Goal: Task Accomplishment & Management: Manage account settings

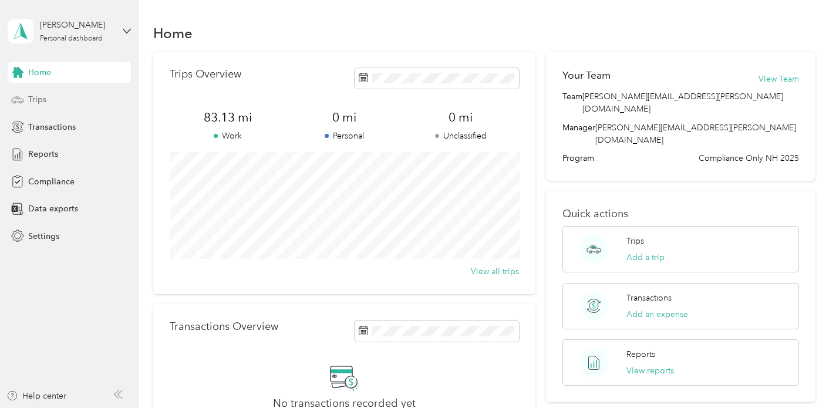
click at [39, 102] on span "Trips" at bounding box center [37, 99] width 18 height 12
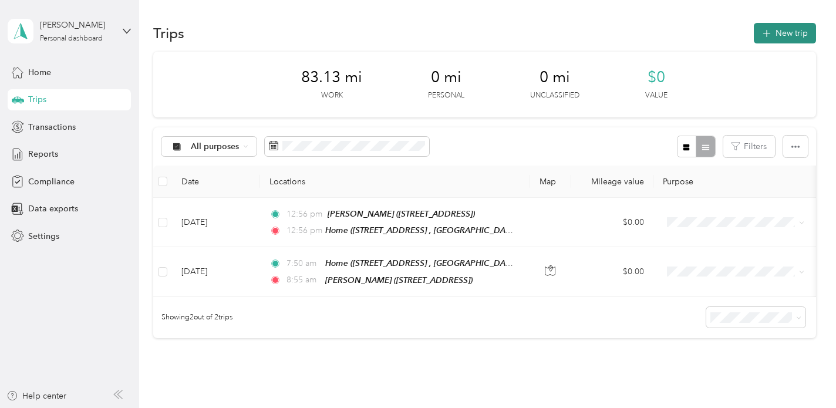
click at [784, 33] on button "New trip" at bounding box center [785, 33] width 62 height 21
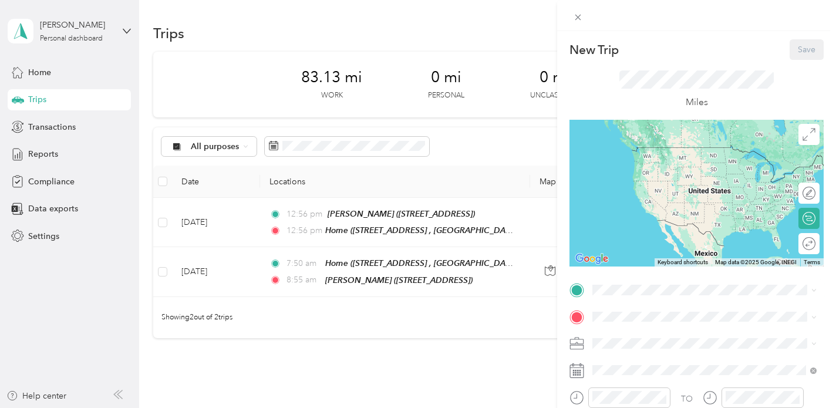
click at [641, 255] on span "[STREET_ADDRESS], [GEOGRAPHIC_DATA], [GEOGRAPHIC_DATA], [GEOGRAPHIC_DATA]" at bounding box center [702, 244] width 174 height 22
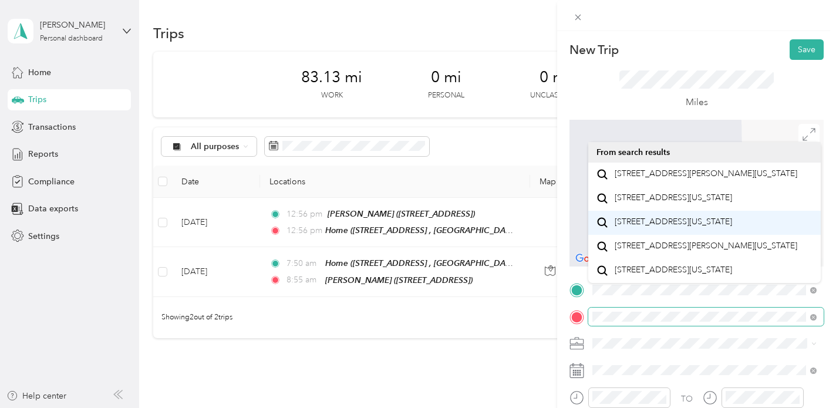
scroll to position [21, 0]
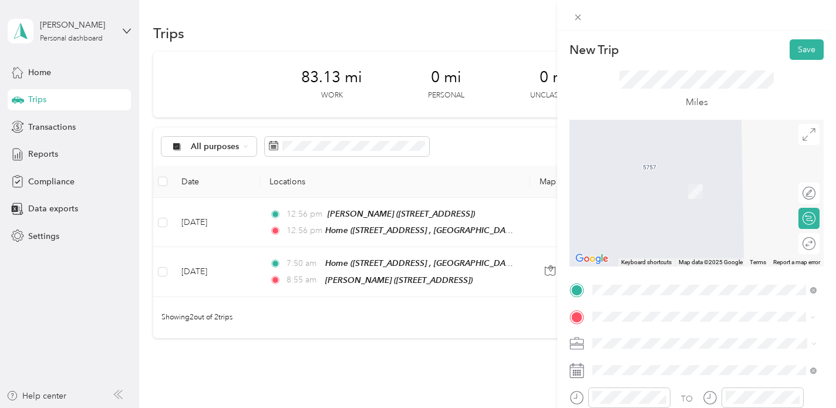
click at [667, 169] on span "[STREET_ADDRESS][PERSON_NAME][US_STATE]" at bounding box center [706, 174] width 183 height 11
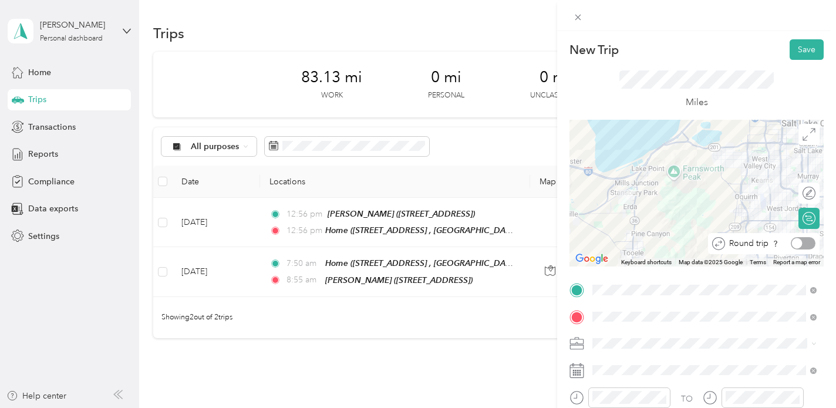
click at [804, 243] on div at bounding box center [803, 243] width 25 height 12
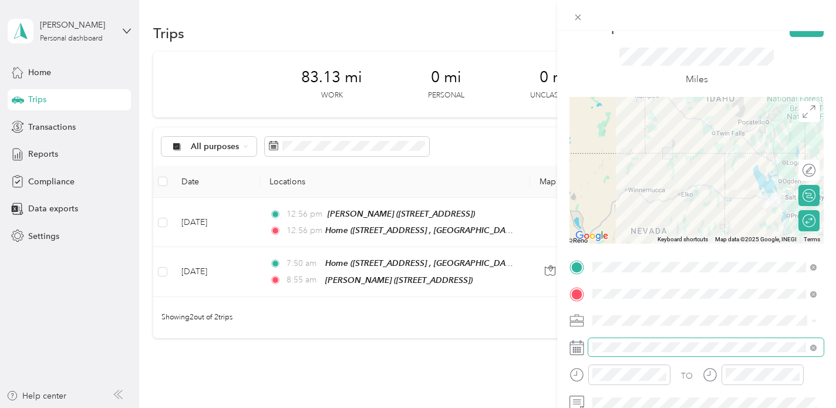
scroll to position [0, 0]
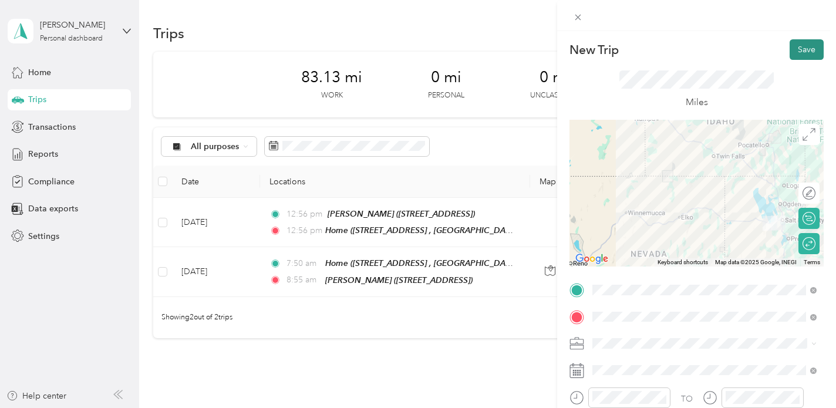
click at [805, 51] on button "Save" at bounding box center [807, 49] width 34 height 21
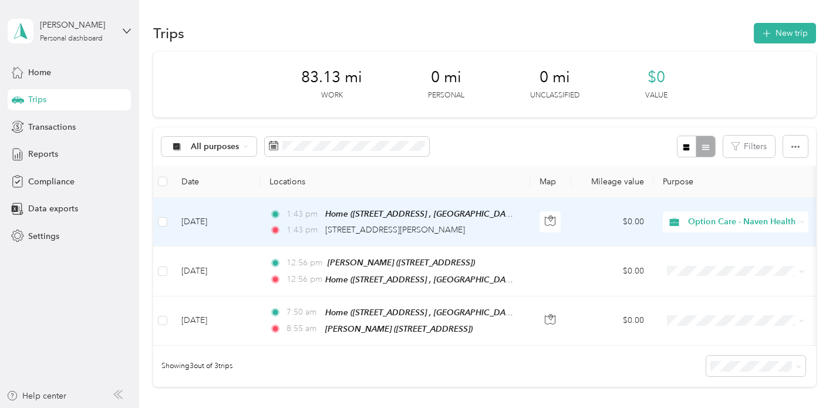
click at [676, 223] on icon at bounding box center [674, 222] width 9 height 8
click at [678, 243] on span "Option Care - Naven Health" at bounding box center [736, 240] width 130 height 12
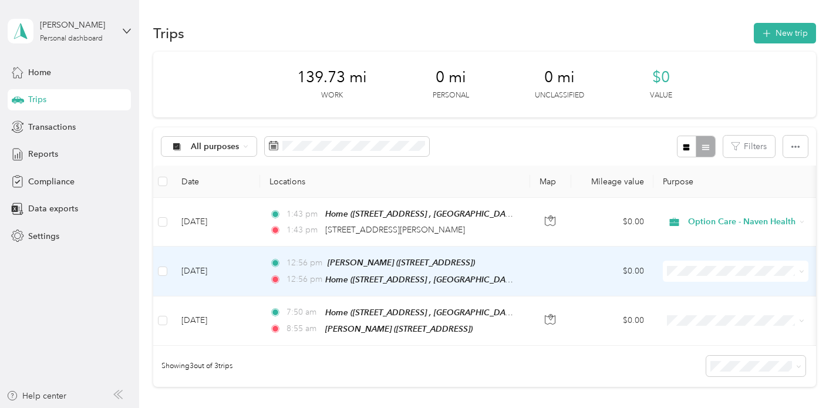
click at [680, 291] on icon at bounding box center [678, 287] width 15 height 9
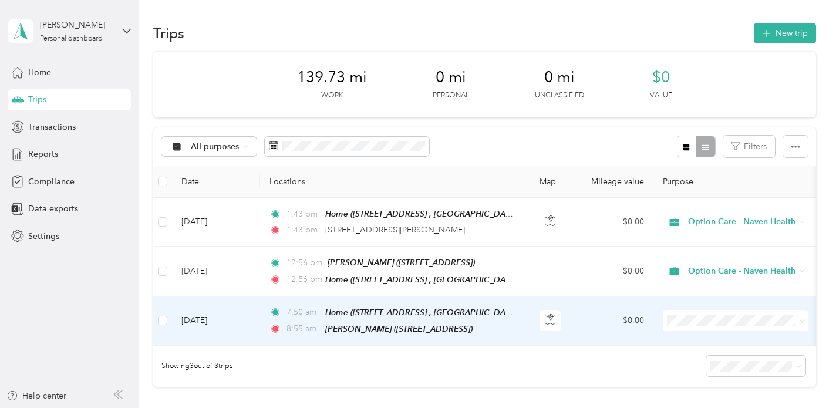
click at [680, 342] on li "Option Care - Naven Health" at bounding box center [736, 335] width 146 height 21
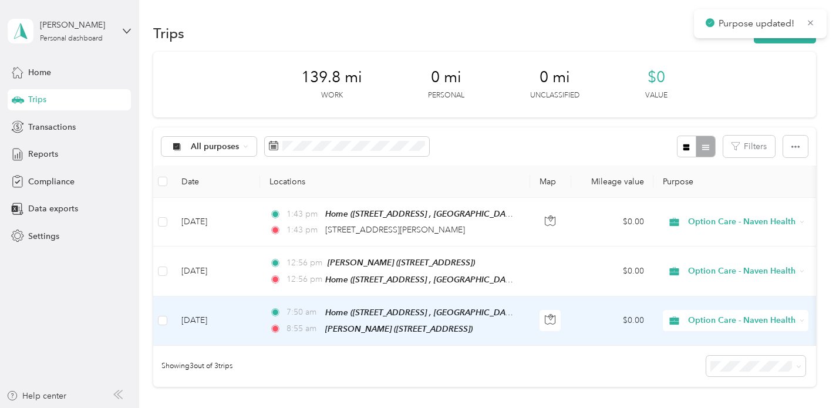
click at [681, 318] on icon at bounding box center [674, 320] width 15 height 9
click at [712, 320] on span "Option Care - Naven Health" at bounding box center [741, 320] width 107 height 13
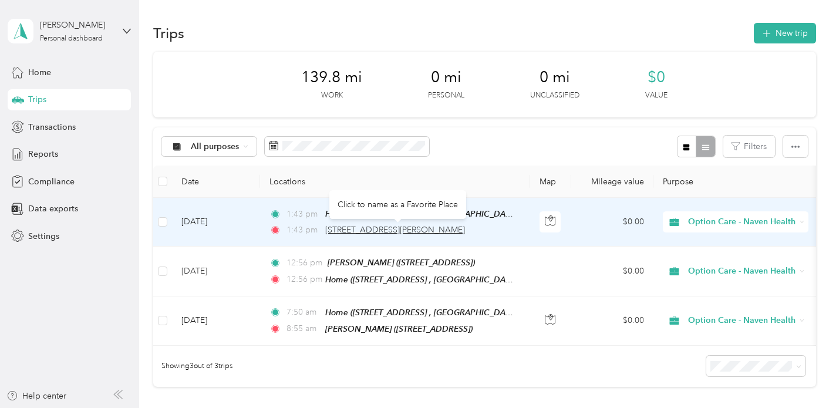
click at [386, 230] on span "[STREET_ADDRESS][PERSON_NAME]" at bounding box center [395, 230] width 140 height 10
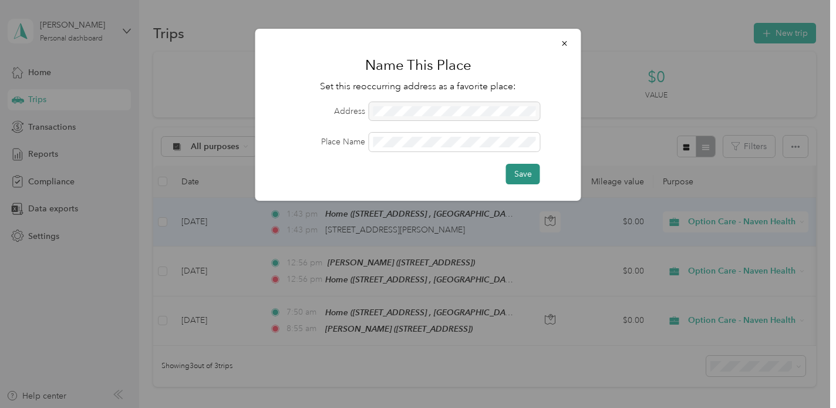
click at [527, 176] on button "Save" at bounding box center [523, 174] width 34 height 21
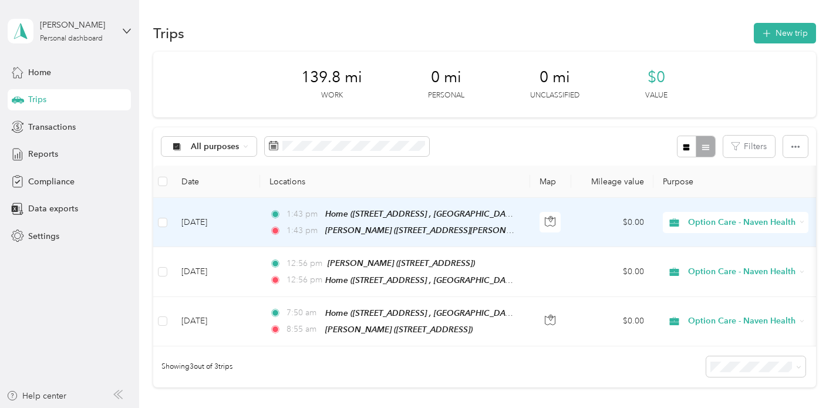
click at [209, 220] on td "[DATE]" at bounding box center [216, 222] width 88 height 49
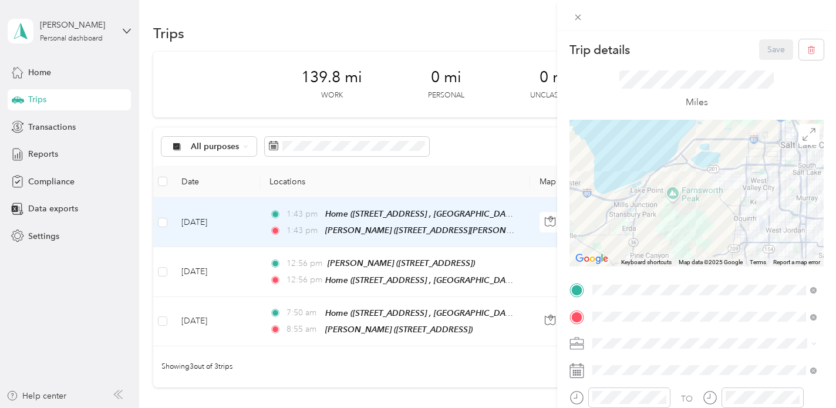
click at [688, 35] on div "Trip details Save This trip cannot be edited because it is either under review,…" at bounding box center [696, 235] width 279 height 408
